Goal: Use online tool/utility: Use online tool/utility

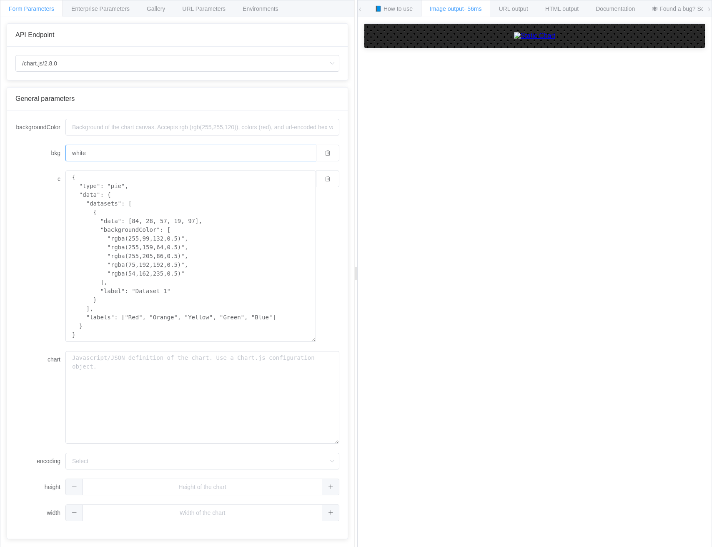
click at [122, 149] on input "white" at bounding box center [190, 153] width 250 height 17
click at [190, 381] on textarea "chart" at bounding box center [202, 397] width 274 height 92
click at [151, 226] on textarea "{ "type": "pie", "data": { "datasets": [ { "data": [84, 28, 57, 19, 97], "backg…" at bounding box center [190, 255] width 250 height 171
click at [110, 65] on input "/chart.js/2.8.0" at bounding box center [177, 63] width 324 height 17
click at [100, 85] on li "/chart" at bounding box center [180, 87] width 329 height 14
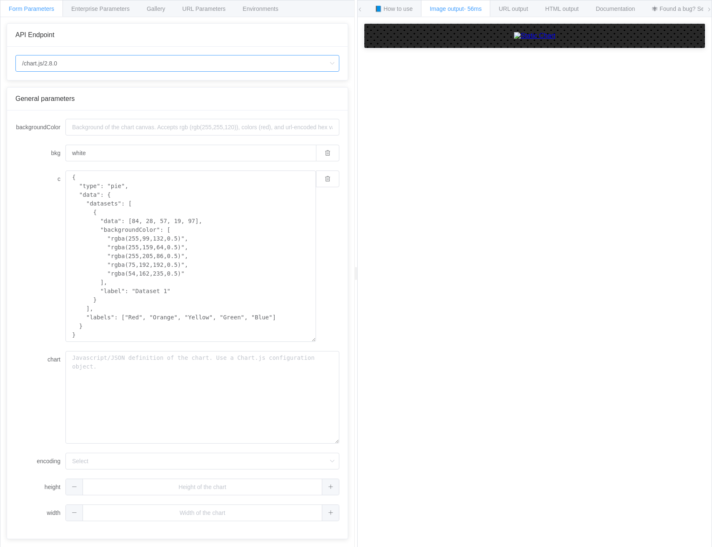
type input "/chart"
type input "20"
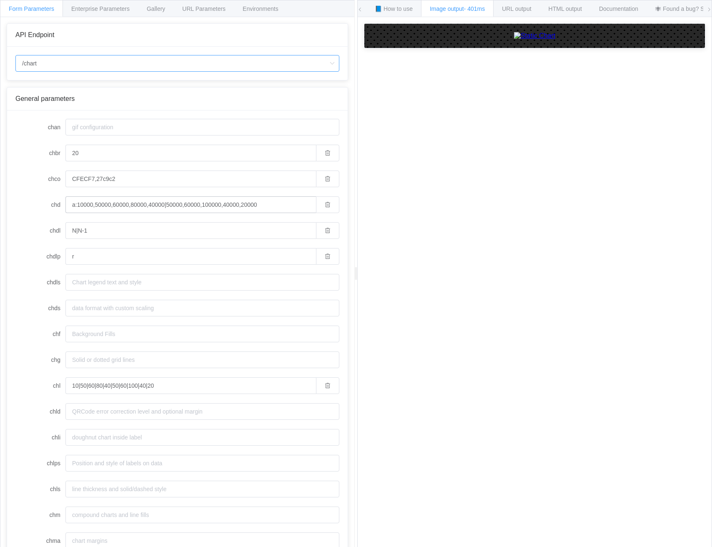
scroll to position [16, 0]
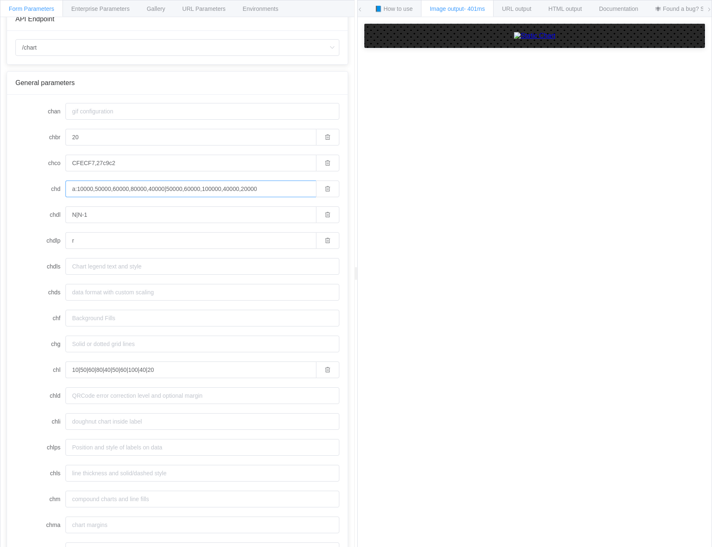
click at [95, 188] on input "a:10000,50000,60000,80000,40000|50000,60000,100000,40000,20000" at bounding box center [190, 188] width 250 height 17
click at [269, 164] on input "CFECF7,27c9c2" at bounding box center [190, 163] width 250 height 17
click at [71, 187] on input "a:10000,50000,60000,80000,40000|50000,60000,100000,40000,20000" at bounding box center [190, 188] width 250 height 17
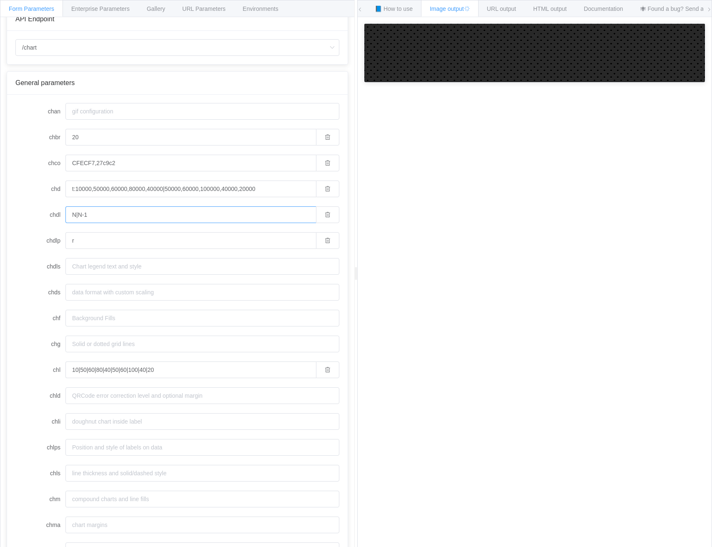
click at [107, 217] on input "N|N-1" at bounding box center [190, 214] width 250 height 17
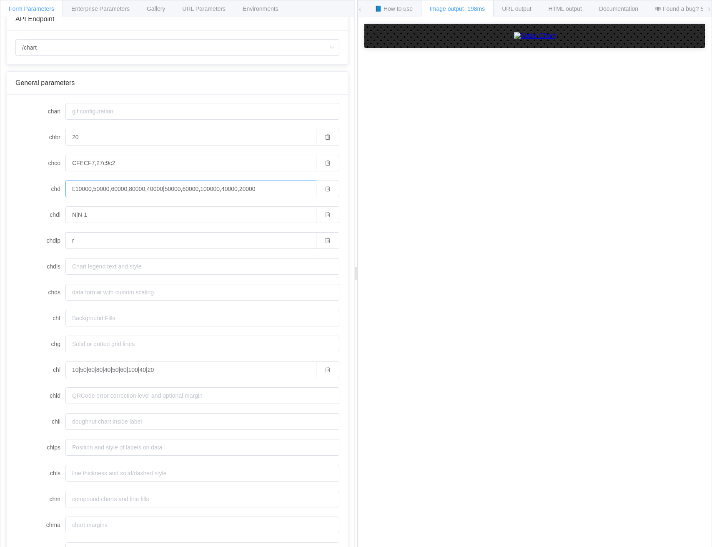
click at [77, 189] on input "t:10000,50000,60000,80000,40000|50000,60000,100000,40000,20000" at bounding box center [190, 188] width 250 height 17
click at [21, 250] on form "chan chbr 20 chco CFECF7,27c9c2 chd t:-1|10000,50000,60000,80000,40000|50000,60…" at bounding box center [177, 473] width 324 height 740
click at [105, 217] on input "N|N-1" at bounding box center [190, 214] width 250 height 17
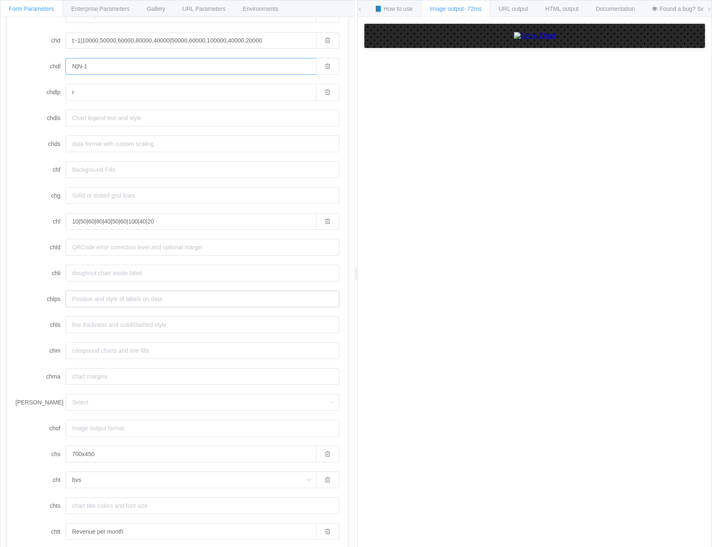
scroll to position [323, 0]
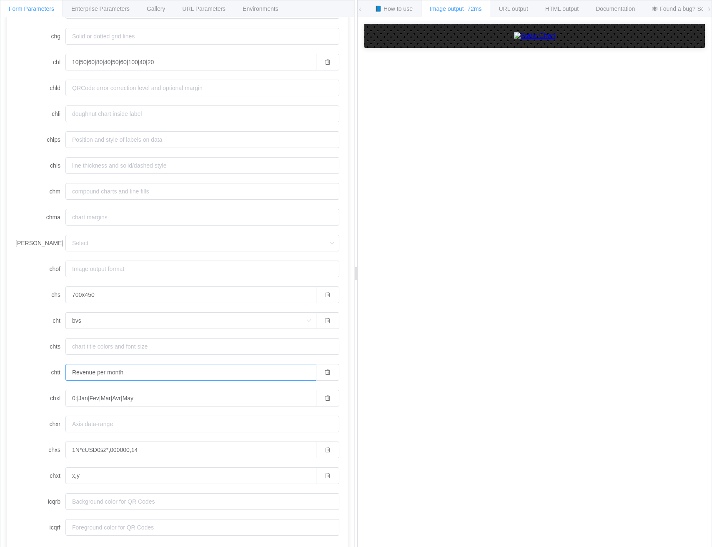
click at [139, 371] on input "Revenue per month" at bounding box center [190, 372] width 250 height 17
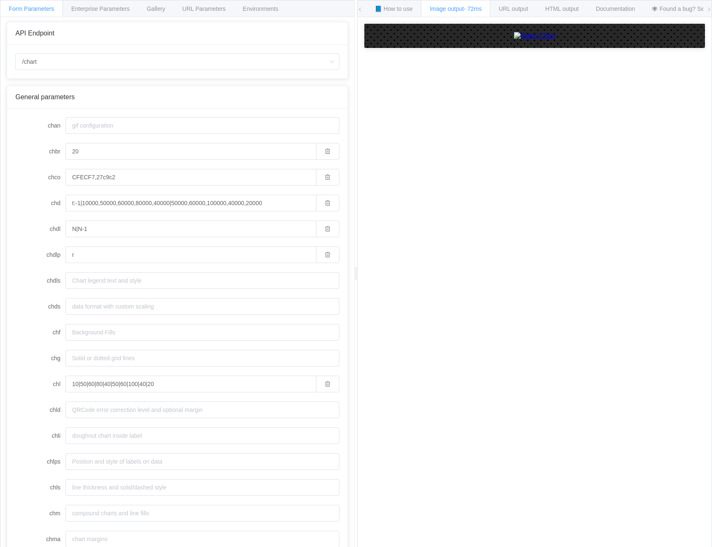
scroll to position [0, 0]
click at [31, 235] on label "chdl" at bounding box center [40, 230] width 50 height 17
click at [65, 235] on input "N|N-1" at bounding box center [190, 230] width 250 height 17
drag, startPoint x: 244, startPoint y: 204, endPoint x: 75, endPoint y: 208, distance: 168.8
click at [75, 208] on input "t:-1|10000,50000,60000,80000,40000|50000,60000,100000,40000,20000" at bounding box center [190, 204] width 250 height 17
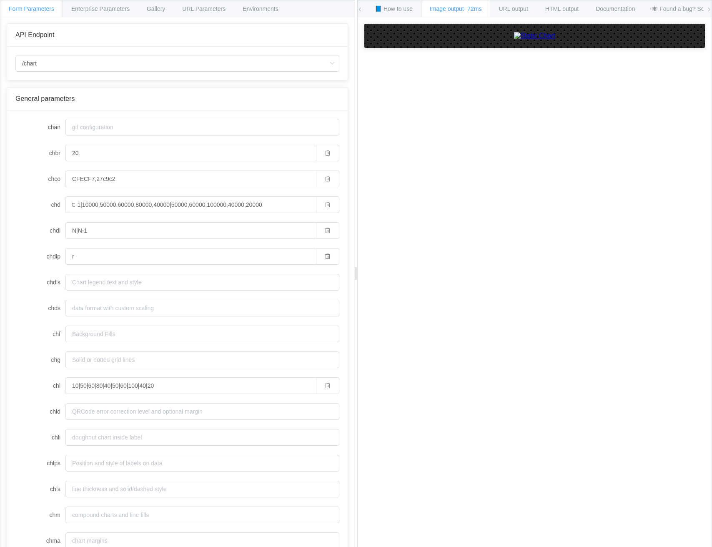
click at [56, 205] on label "chd" at bounding box center [40, 204] width 50 height 17
click at [65, 205] on input "t:-1|10000,50000,60000,80000,40000|50000,60000,100000,40000,20000" at bounding box center [190, 204] width 250 height 17
click at [56, 205] on label "chd" at bounding box center [40, 204] width 50 height 17
click at [65, 205] on input "t:-1|10000,50000,60000,80000,40000|50000,60000,100000,40000,20000" at bounding box center [190, 204] width 250 height 17
click at [143, 205] on input "t:-1|10000,50000,60000,80000,40000|50000,60000,100000,40000,20000" at bounding box center [190, 204] width 250 height 17
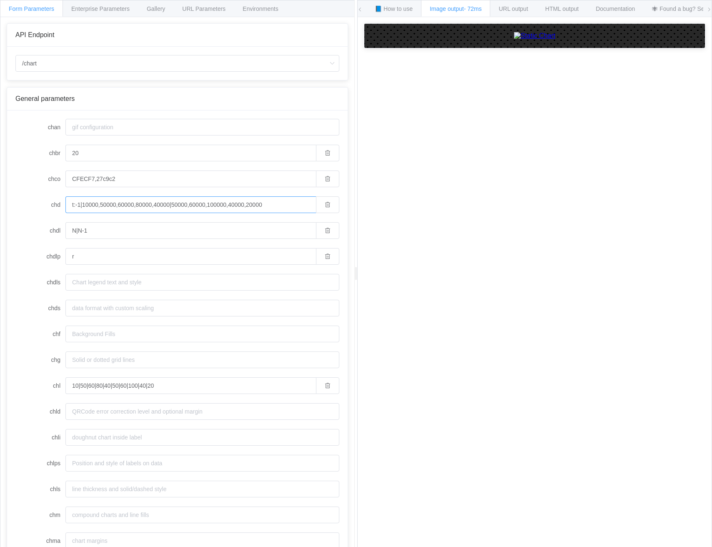
drag, startPoint x: 296, startPoint y: 204, endPoint x: 76, endPoint y: 209, distance: 219.6
click at [76, 209] on input "t:-1|10000,50000,60000,80000,40000|50000,60000,100000,40000,20000" at bounding box center [190, 204] width 250 height 17
type input "t:-1|1,2,3,4|10,20,30,40"
click at [101, 231] on input "N|N-1" at bounding box center [190, 230] width 250 height 17
drag, startPoint x: 80, startPoint y: 257, endPoint x: 65, endPoint y: 256, distance: 14.6
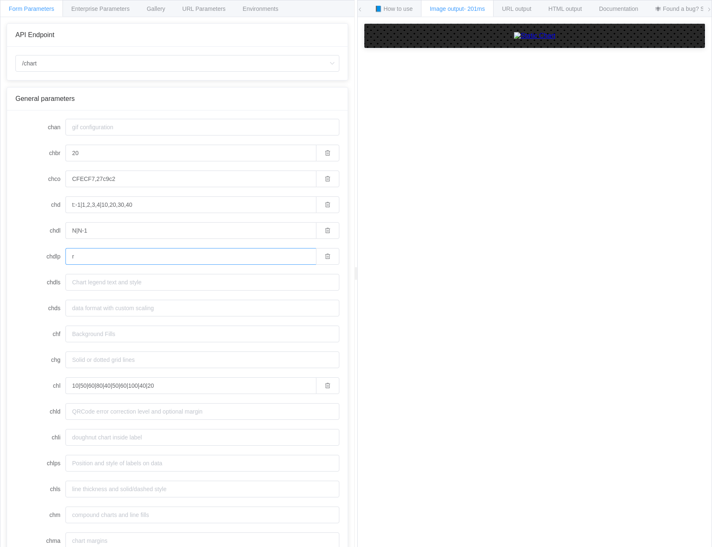
click at [65, 256] on input "r" at bounding box center [190, 256] width 250 height 17
type input "b"
click at [41, 264] on label "chdlp" at bounding box center [40, 256] width 50 height 17
click at [65, 264] on input "b" at bounding box center [190, 256] width 250 height 17
drag, startPoint x: 165, startPoint y: 384, endPoint x: 61, endPoint y: 382, distance: 104.6
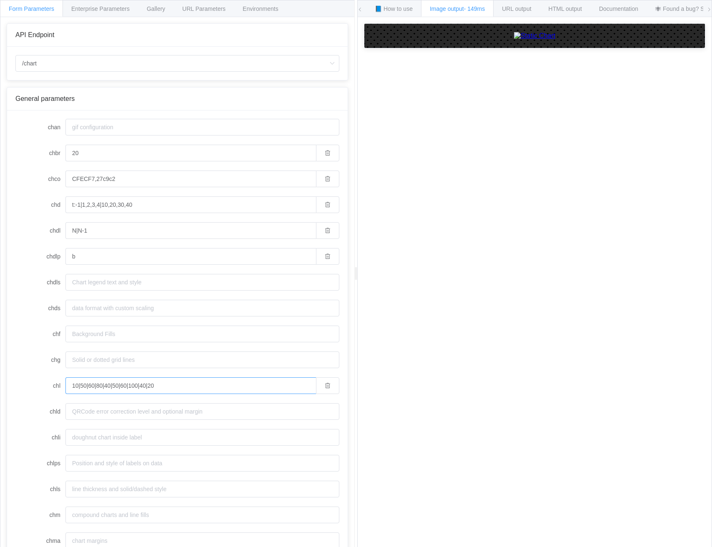
click at [61, 382] on div "chl 10|50|60|80|40|50|60|100|40|20" at bounding box center [177, 385] width 324 height 17
click at [36, 310] on label "chds" at bounding box center [40, 308] width 50 height 17
click at [65, 310] on input "chds" at bounding box center [202, 308] width 274 height 17
click at [271, 229] on input "N|N-1" at bounding box center [190, 230] width 250 height 17
click at [262, 230] on input "N|N-1" at bounding box center [190, 230] width 250 height 17
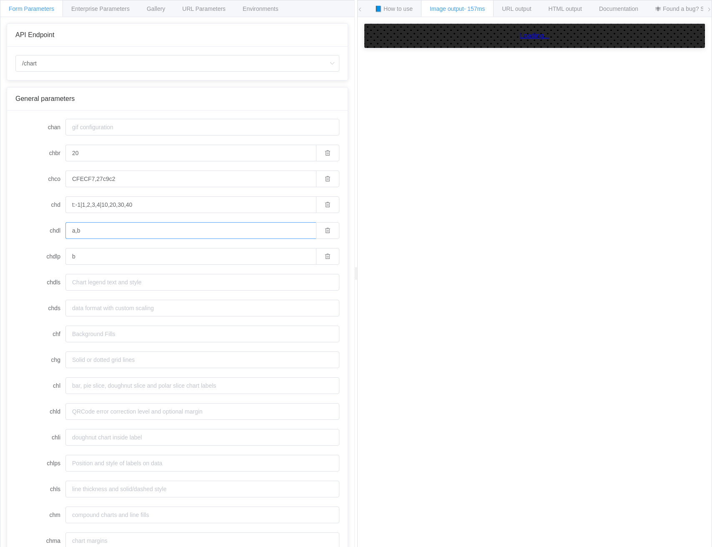
type input "a,bc"
type input "a|b"
click at [167, 261] on input "b" at bounding box center [190, 256] width 250 height 17
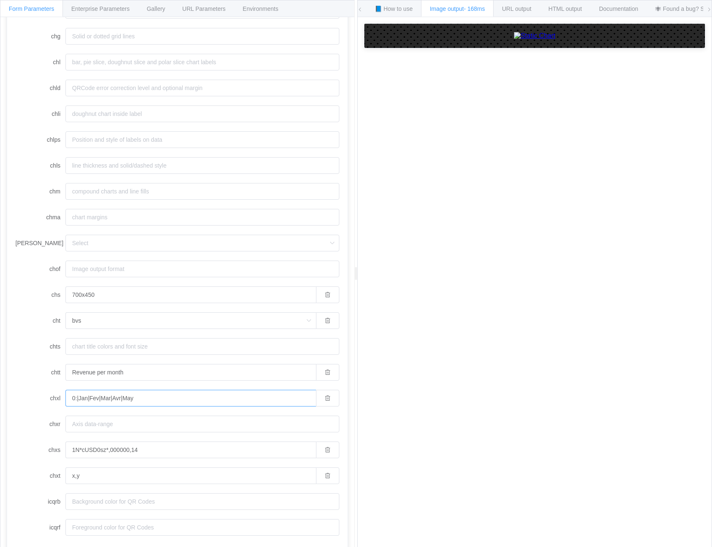
click at [223, 398] on input "0:|Jan|Fev|Mar|Avr|May" at bounding box center [190, 398] width 250 height 17
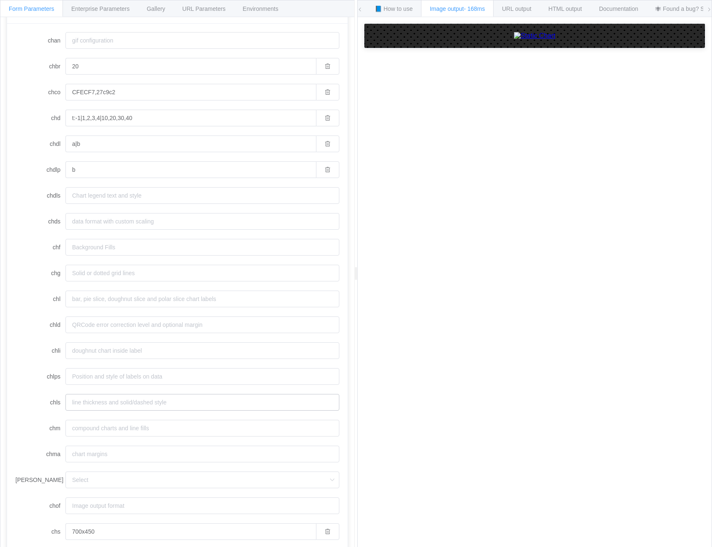
scroll to position [0, 0]
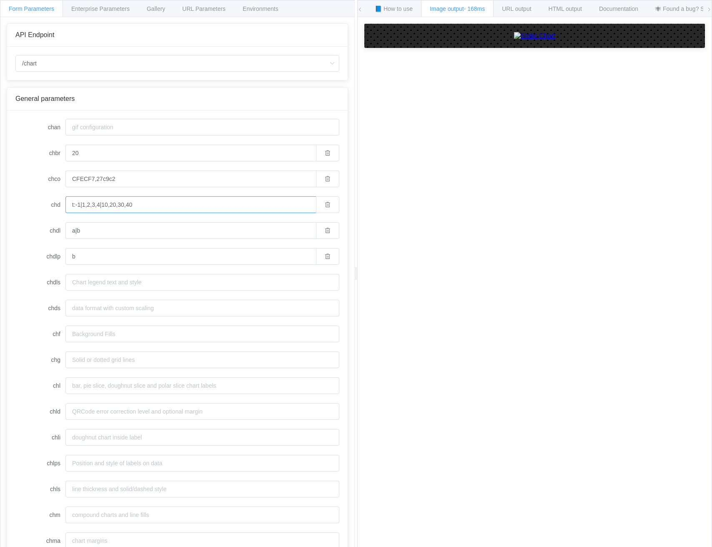
click at [80, 206] on input "t:-1|1,2,3,4|10,20,30,40" at bounding box center [190, 204] width 250 height 17
click at [102, 205] on input "t:-1|1,2,3,4|10,20,30,40" at bounding box center [190, 204] width 250 height 17
type input "t:-1|1,2,3,4|-1|10,20,30,40"
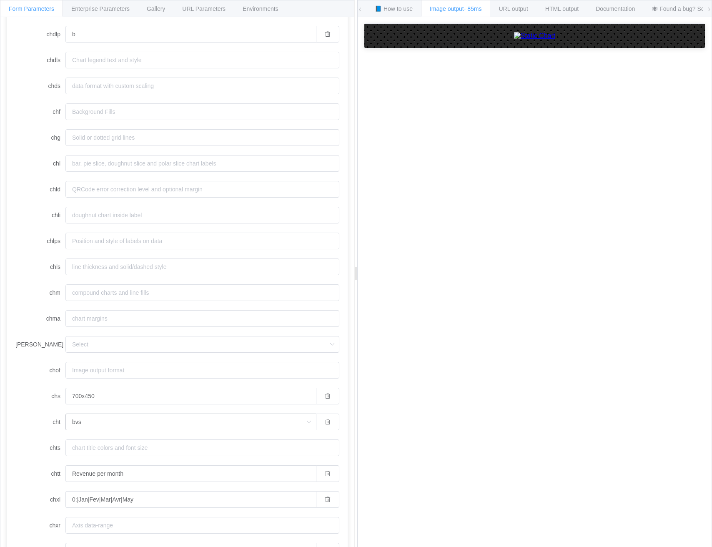
scroll to position [315, 0]
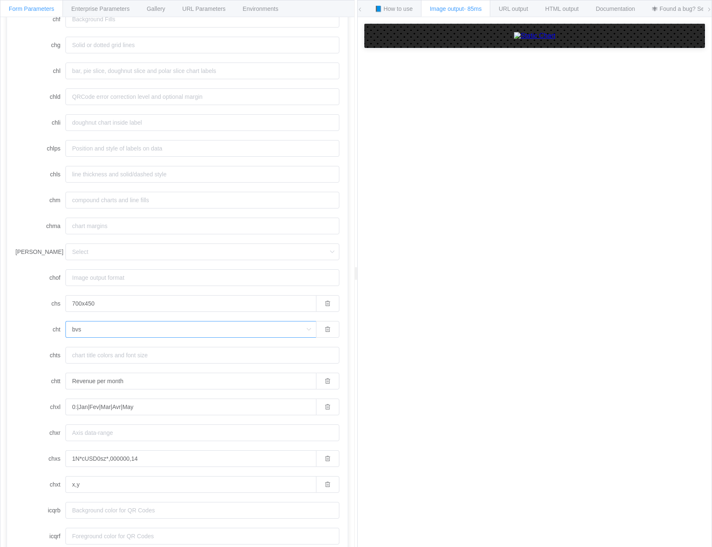
click at [89, 328] on input "bvs" at bounding box center [190, 329] width 250 height 17
click at [104, 412] on li "lxy" at bounding box center [191, 410] width 250 height 14
type input "lxy"
click at [139, 330] on input "lxy" at bounding box center [190, 329] width 250 height 17
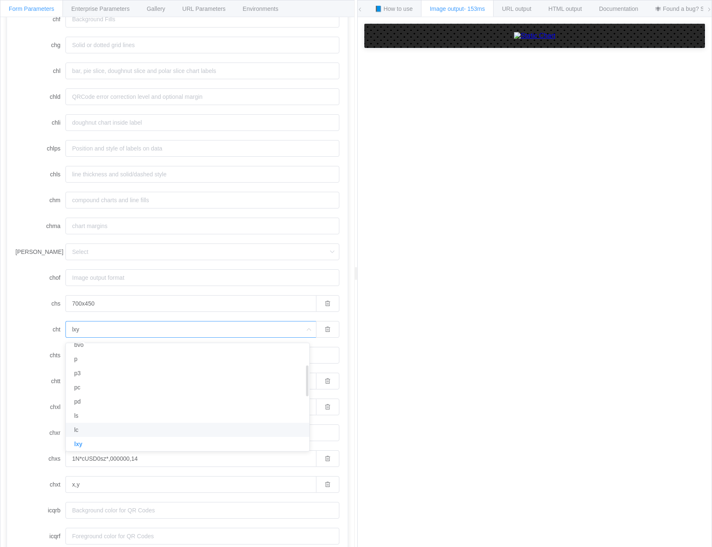
scroll to position [81, 0]
click at [410, 324] on div "How to maximize Image Charts in 3 steps Read the step-by-[PERSON_NAME] to the I…" at bounding box center [534, 288] width 354 height 542
click at [36, 389] on form "chan chbr 20 chco CFECF7,27c9c2 chd t:-1|1,2,3,4|-1|10,20,30,40 chdl a|b chdlp …" at bounding box center [177, 174] width 324 height 740
drag, startPoint x: 152, startPoint y: 406, endPoint x: 79, endPoint y: 412, distance: 73.6
click at [79, 412] on input "0:|Jan|Fev|Mar|Avr|May" at bounding box center [190, 406] width 250 height 17
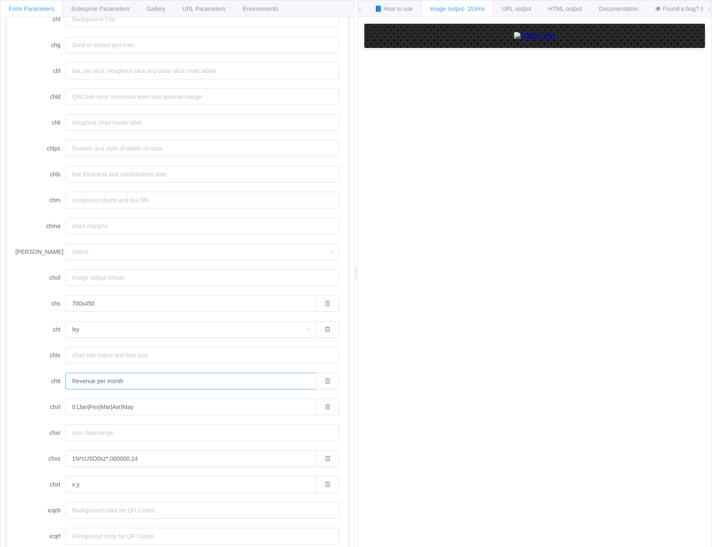
click at [132, 381] on input "Revenue per month" at bounding box center [190, 380] width 250 height 17
paste input "Gemiddelde waarde ontwikkeling"
type input "Gemiddelde waarde ontwikkeling"
drag, startPoint x: 215, startPoint y: 408, endPoint x: 150, endPoint y: 409, distance: 65.4
click at [150, 409] on input "0:|Jan|Fev|Mar|Avr|May" at bounding box center [190, 406] width 250 height 17
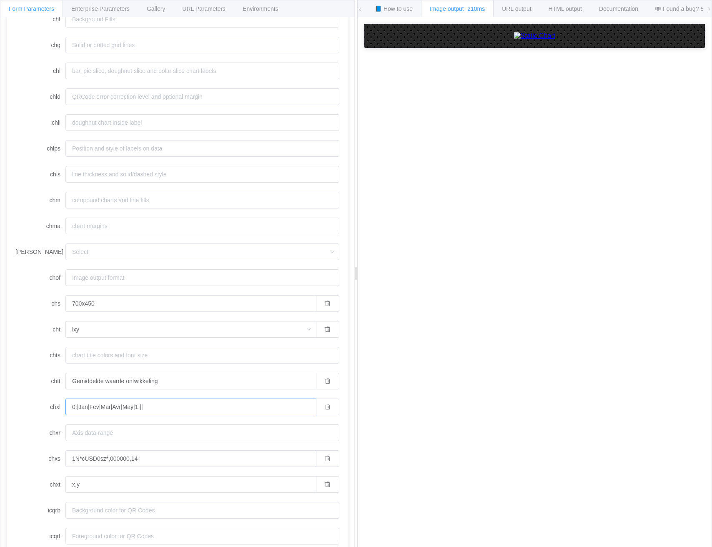
click at [82, 405] on input "0:|Jan|Fev|Mar|Avr|May|1:||" at bounding box center [190, 406] width 250 height 17
click at [125, 405] on input "0:|2010|2011|2012|Avr|May|1:||" at bounding box center [190, 406] width 250 height 17
click at [124, 408] on input "0:|2010|2011|2012|1:0|10|20|30" at bounding box center [190, 406] width 250 height 17
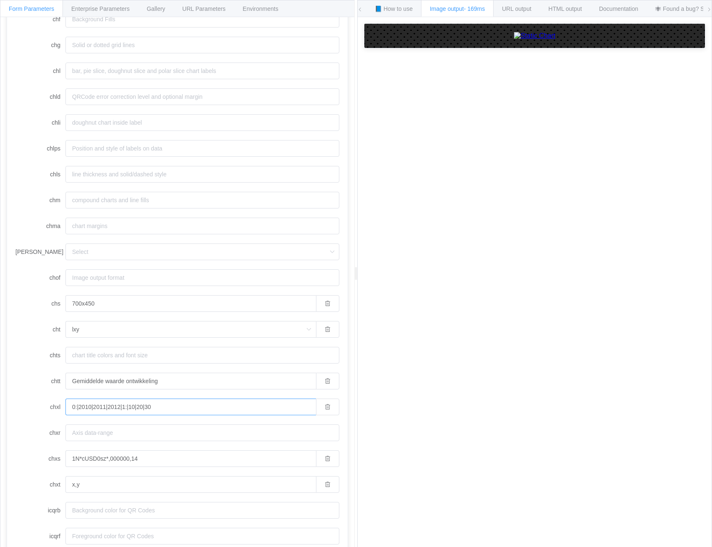
click at [175, 407] on input "0:|2010|2011|2012|1:|10|20|30" at bounding box center [190, 406] width 250 height 17
click at [84, 407] on input "0:|2010|2011|2012|1:|10|20|30" at bounding box center [190, 406] width 250 height 17
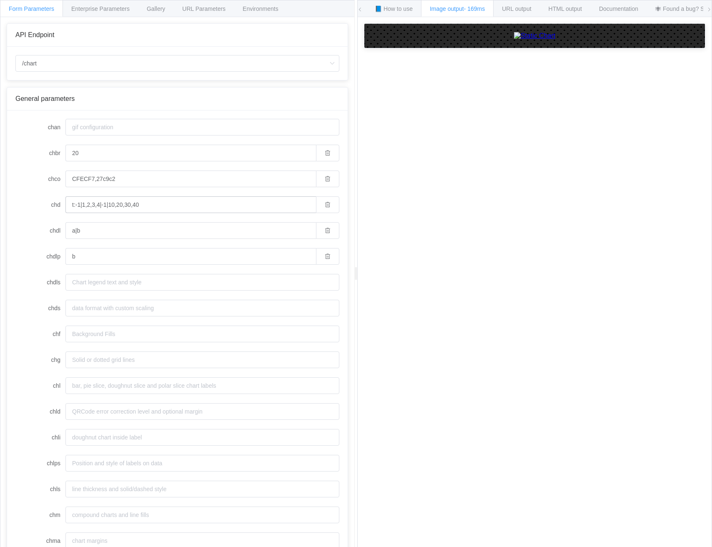
type input "0:|2010|2011|2012|1:|10|20|30"
click at [107, 202] on input "t:-1|1,2,3,4|-1|10,20,30,40" at bounding box center [190, 204] width 250 height 17
click at [78, 203] on input "t:-1|1,2,3,4|10,20,30,40" at bounding box center [190, 204] width 250 height 17
click at [97, 232] on input "a|b" at bounding box center [190, 230] width 250 height 17
click at [100, 202] on input "t:|1,2,3,4|10,20,30,40" at bounding box center [190, 204] width 250 height 17
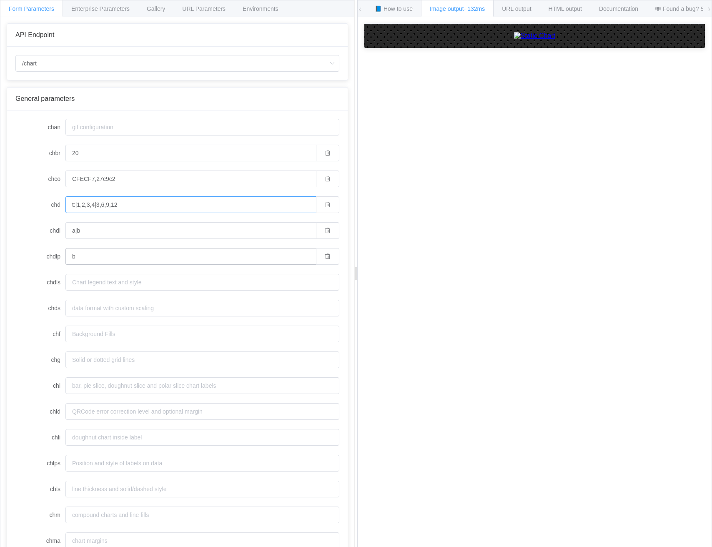
type input "t:|1,2,3,4|3,6,9,12"
click at [86, 256] on input "b" at bounding box center [190, 256] width 250 height 17
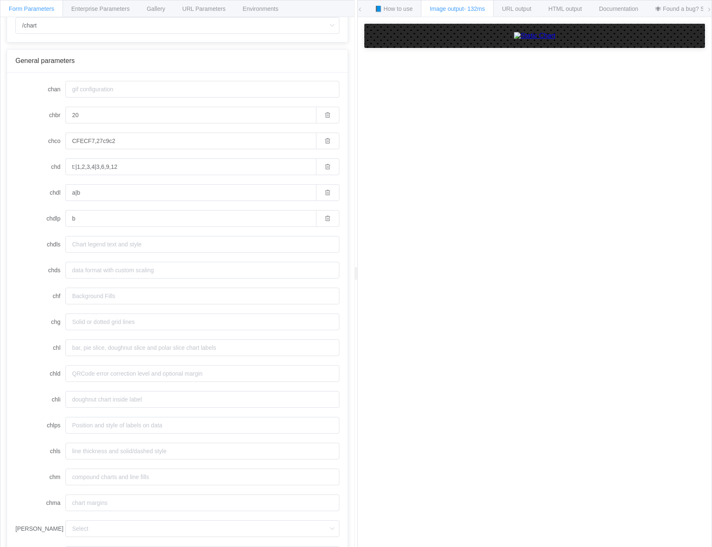
scroll to position [84, 0]
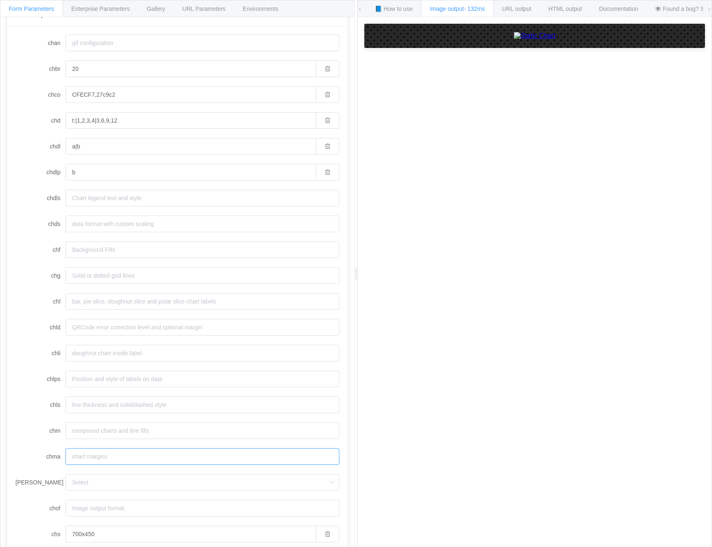
click at [133, 454] on input "chma" at bounding box center [202, 456] width 274 height 17
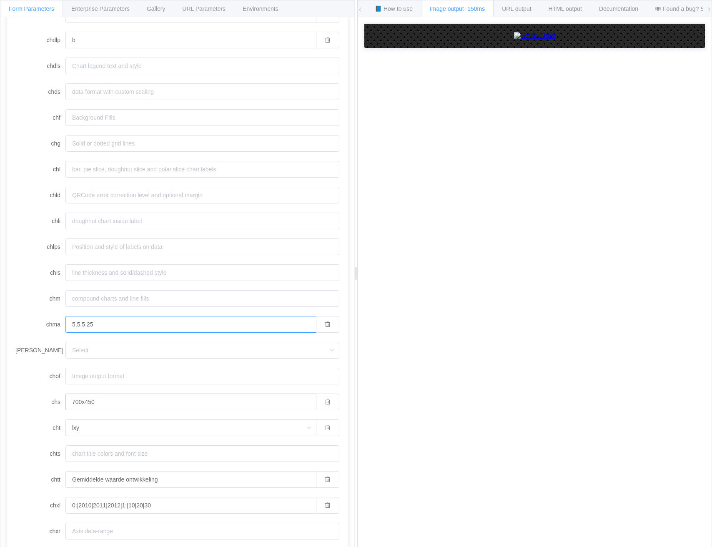
scroll to position [170, 0]
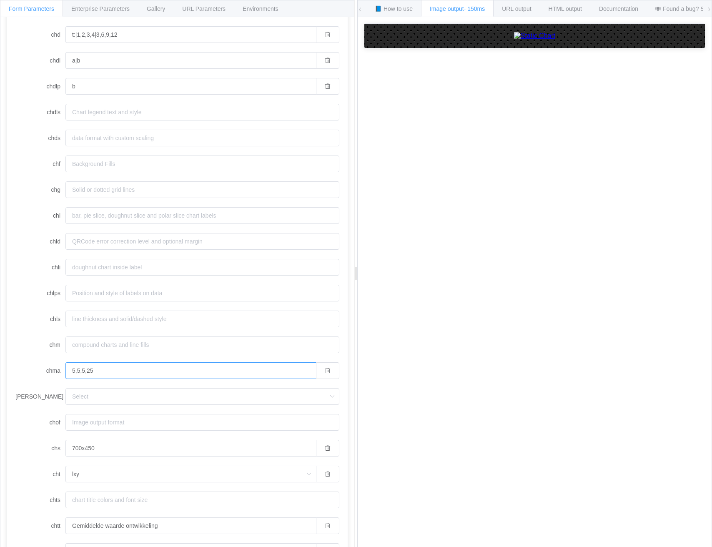
type input "5,5,5,25"
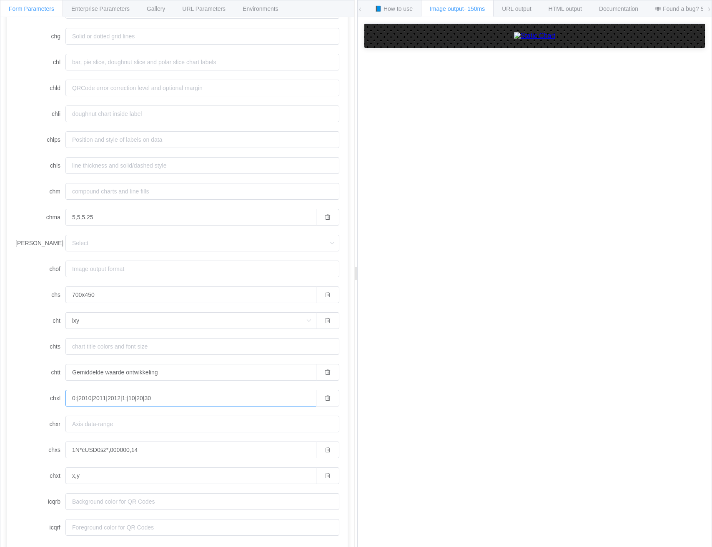
click at [158, 397] on input "0:|2010|2011|2012|1:|10|20|30" at bounding box center [190, 398] width 250 height 17
type input "0:|2010|2011|2012|1:|10|20|30"
click at [129, 321] on input "lxy" at bounding box center [190, 320] width 250 height 17
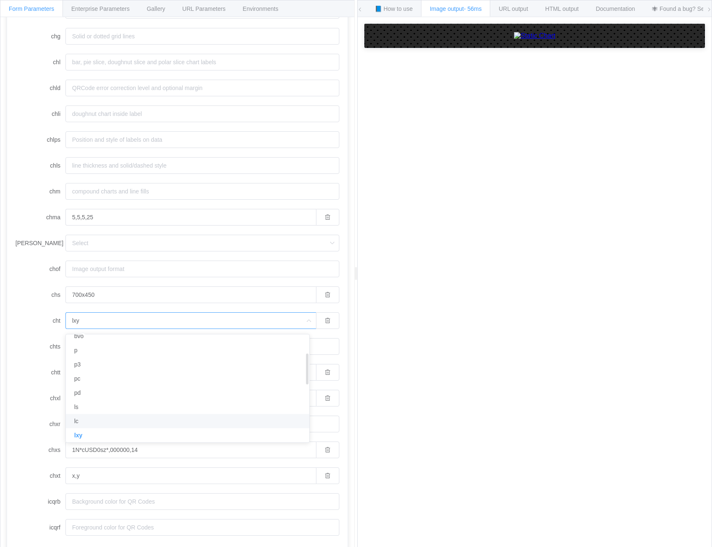
click at [103, 426] on li "lc" at bounding box center [191, 421] width 250 height 14
click at [125, 325] on input "lc" at bounding box center [190, 320] width 250 height 17
click at [95, 439] on div at bounding box center [188, 440] width 242 height 2
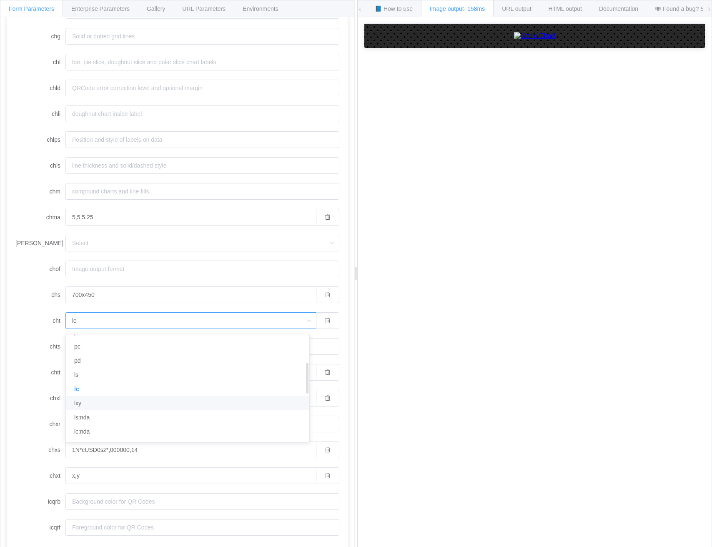
click at [97, 402] on li "lxy" at bounding box center [191, 403] width 250 height 14
type input "lxy"
click at [325, 319] on icon "button" at bounding box center [328, 320] width 6 height 6
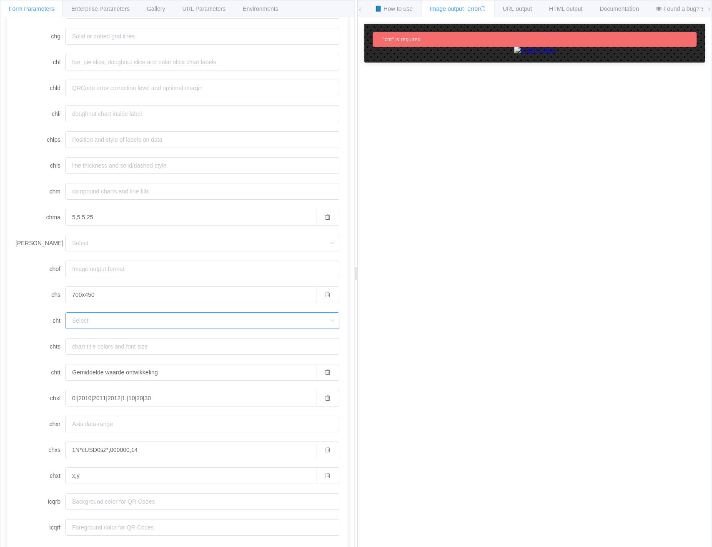
click at [153, 321] on input "cht" at bounding box center [202, 320] width 274 height 17
click at [115, 375] on li "lxy:nda" at bounding box center [202, 377] width 273 height 14
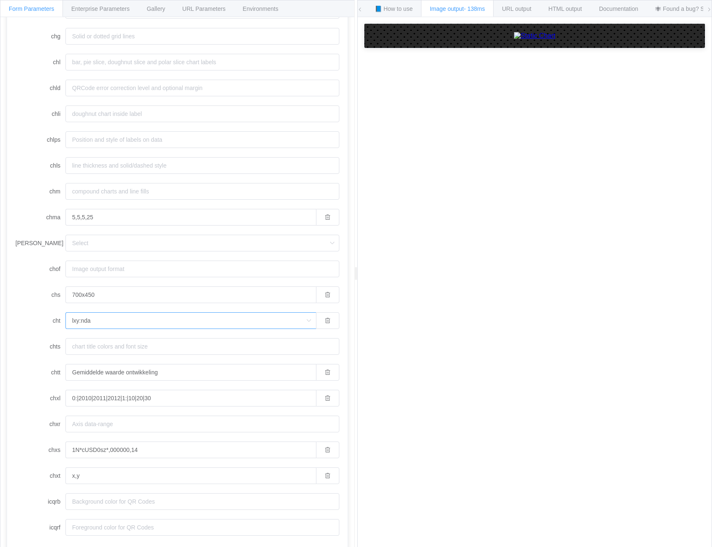
click at [122, 325] on input "lxy:nda" at bounding box center [190, 320] width 250 height 17
click at [106, 412] on li "lxy" at bounding box center [191, 415] width 250 height 14
click at [36, 317] on label "cht" at bounding box center [40, 320] width 50 height 17
click at [65, 317] on input "lxy" at bounding box center [190, 320] width 250 height 17
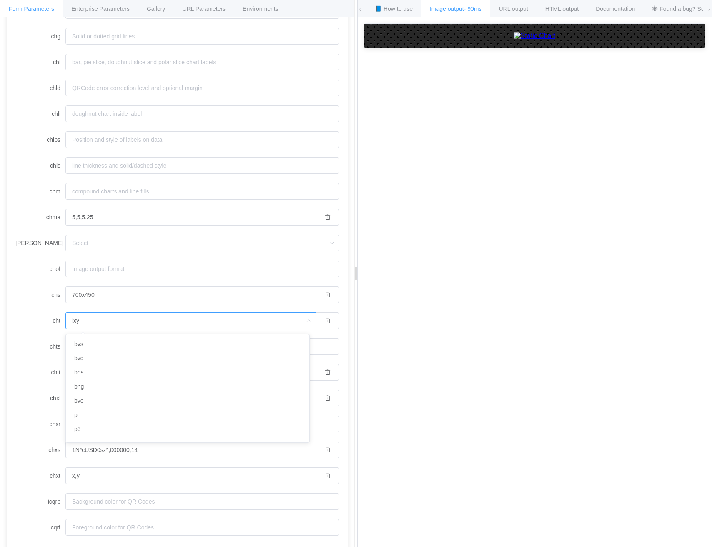
scroll to position [65, 0]
click at [52, 323] on label "cht" at bounding box center [40, 320] width 50 height 17
click at [65, 323] on input "lxy" at bounding box center [190, 320] width 250 height 17
click at [52, 323] on label "cht" at bounding box center [40, 320] width 50 height 17
click at [65, 323] on input "lxy" at bounding box center [190, 320] width 250 height 17
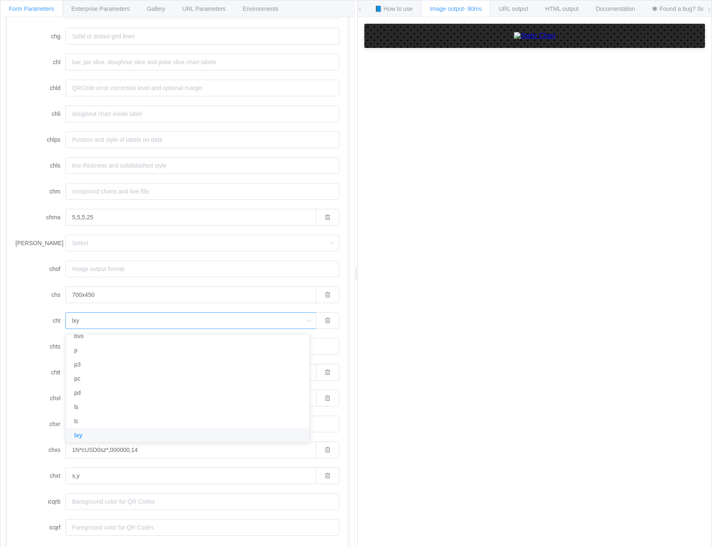
click at [62, 317] on label "cht" at bounding box center [40, 320] width 50 height 17
click at [65, 317] on input "lxy" at bounding box center [190, 320] width 250 height 17
click at [62, 317] on label "cht" at bounding box center [40, 320] width 50 height 17
click at [65, 317] on input "lxy" at bounding box center [190, 320] width 250 height 17
click at [631, 11] on span "Documentation" at bounding box center [614, 8] width 39 height 7
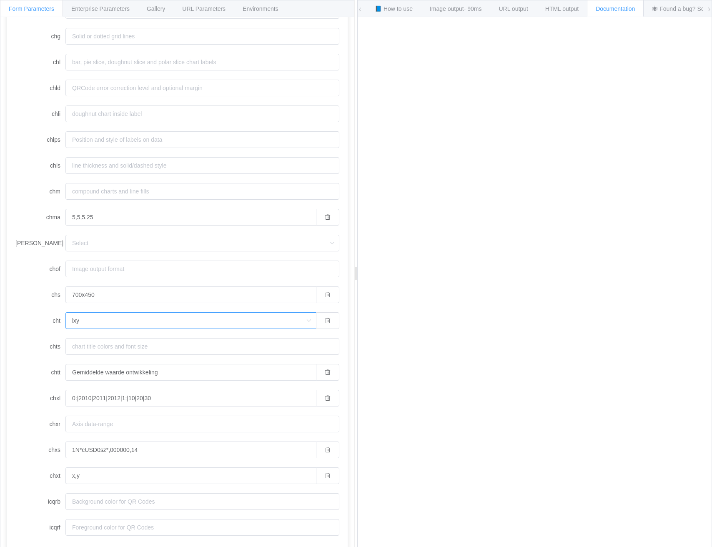
click at [112, 321] on input "lxy" at bounding box center [190, 320] width 250 height 17
click at [114, 358] on li "ls" at bounding box center [191, 357] width 250 height 14
click at [466, 8] on span "Image output - 166ms" at bounding box center [457, 8] width 55 height 7
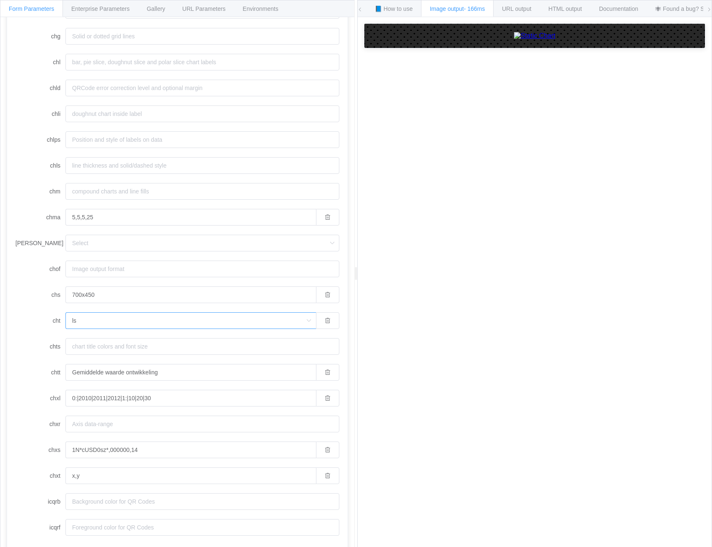
click at [156, 326] on input "ls" at bounding box center [190, 320] width 250 height 17
click at [120, 431] on li "lxy" at bounding box center [191, 432] width 250 height 14
type input "lxy"
click at [590, 10] on div "HTML output" at bounding box center [565, 8] width 51 height 17
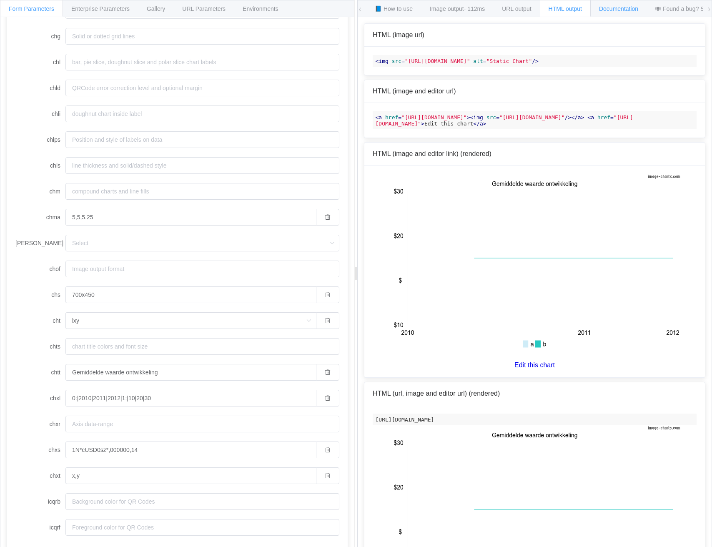
click at [617, 9] on span "Documentation" at bounding box center [618, 8] width 39 height 7
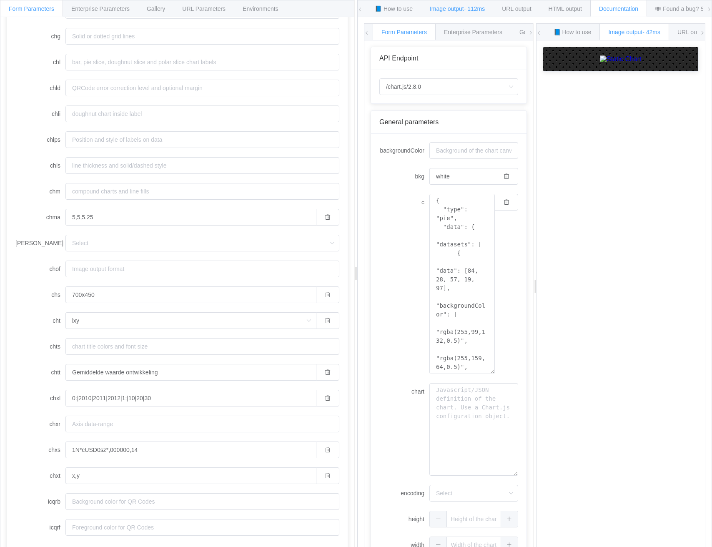
click at [479, 10] on span "- 112ms" at bounding box center [474, 8] width 21 height 7
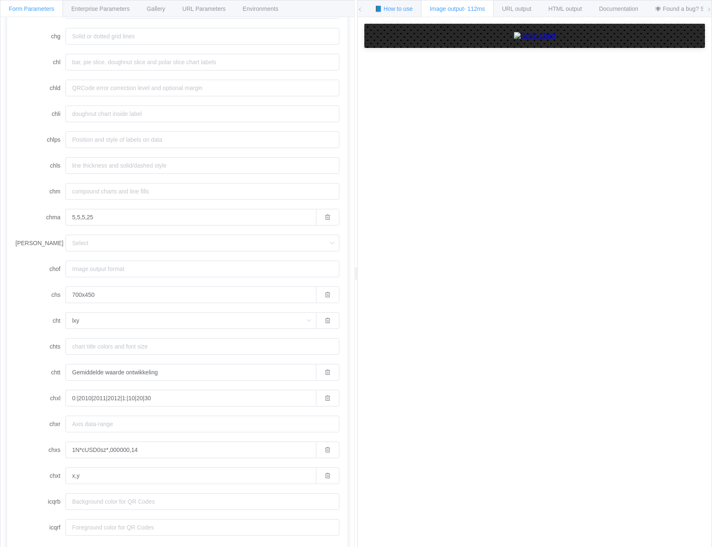
click at [409, 10] on span "📘 How to use" at bounding box center [394, 8] width 38 height 7
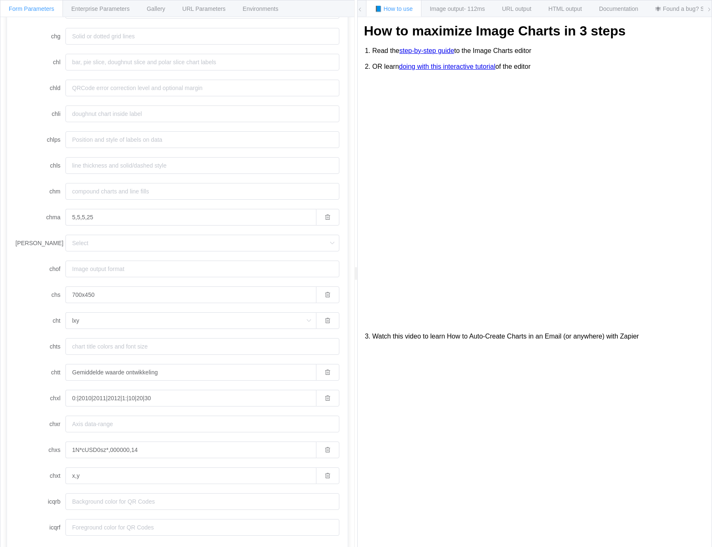
click at [424, 50] on link "step-by-step guide" at bounding box center [426, 50] width 55 height 7
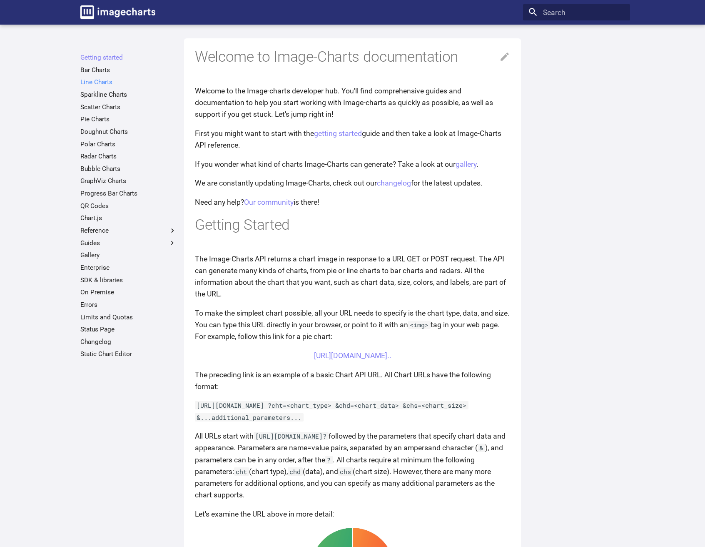
click at [101, 82] on link "Line Charts" at bounding box center [128, 82] width 96 height 8
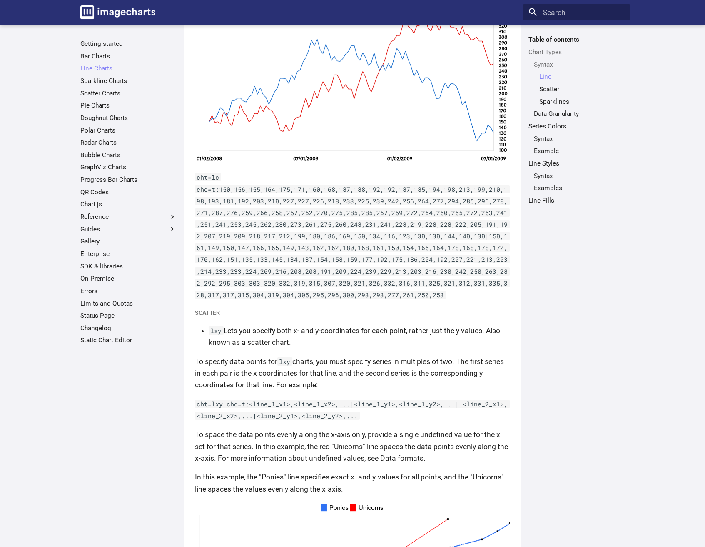
scroll to position [473, 0]
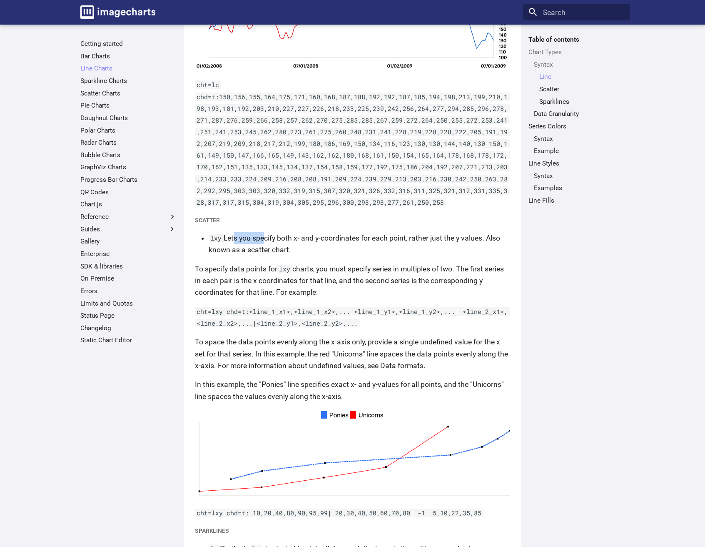
drag, startPoint x: 235, startPoint y: 237, endPoint x: 262, endPoint y: 238, distance: 27.1
click at [262, 238] on li "lxy Lets you specify both x- and y-coordinates for each point, rather just the …" at bounding box center [360, 243] width 302 height 23
drag, startPoint x: 344, startPoint y: 237, endPoint x: 351, endPoint y: 237, distance: 7.5
click at [350, 237] on li "lxy Lets you specify both x- and y-coordinates for each point, rather just the …" at bounding box center [360, 243] width 302 height 23
click at [390, 237] on li "lxy Lets you specify both x- and y-coordinates for each point, rather just the …" at bounding box center [360, 243] width 302 height 23
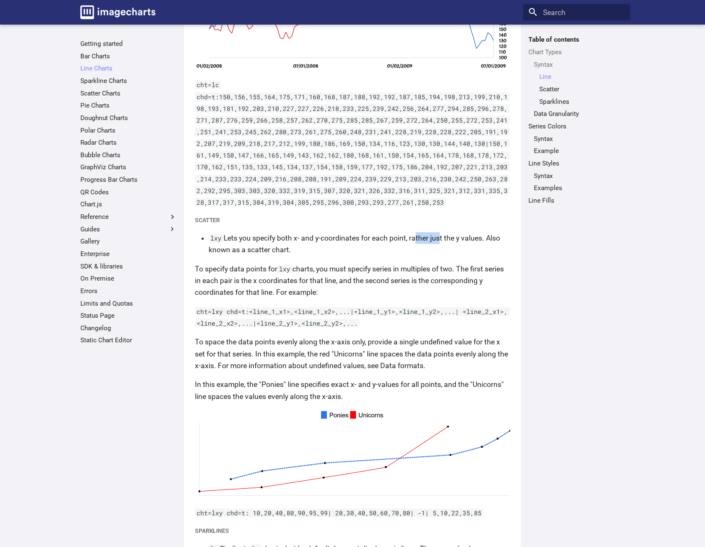
drag, startPoint x: 415, startPoint y: 236, endPoint x: 448, endPoint y: 237, distance: 32.5
click at [440, 237] on li "lxy Lets you specify both x- and y-coordinates for each point, rather just the …" at bounding box center [360, 243] width 302 height 23
click at [490, 238] on li "lxy Lets you specify both x- and y-coordinates for each point, rather just the …" at bounding box center [360, 243] width 302 height 23
